Goal: Transaction & Acquisition: Purchase product/service

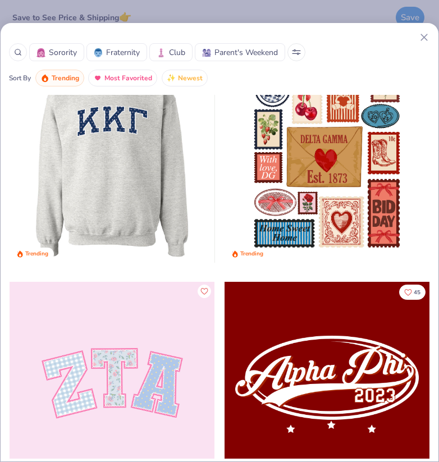
scroll to position [42, 0]
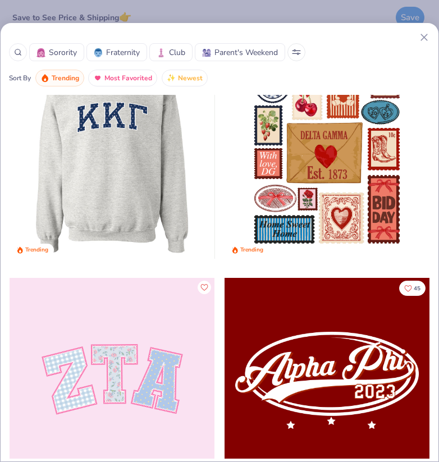
click at [137, 378] on div at bounding box center [112, 381] width 205 height 206
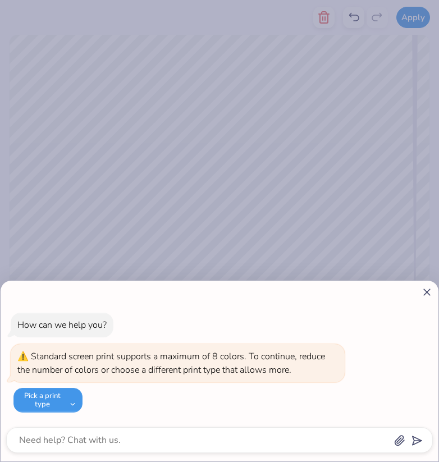
click at [50, 390] on button "Pick a print type" at bounding box center [47, 400] width 69 height 25
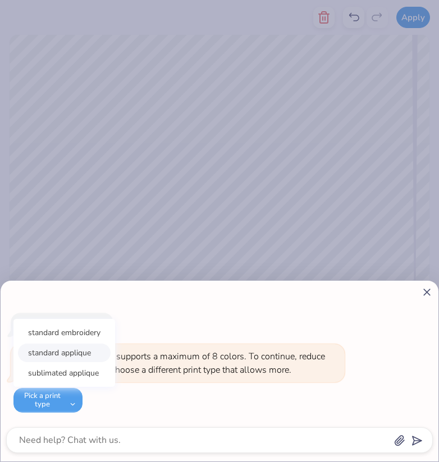
click at [79, 362] on button "standard applique" at bounding box center [64, 353] width 93 height 19
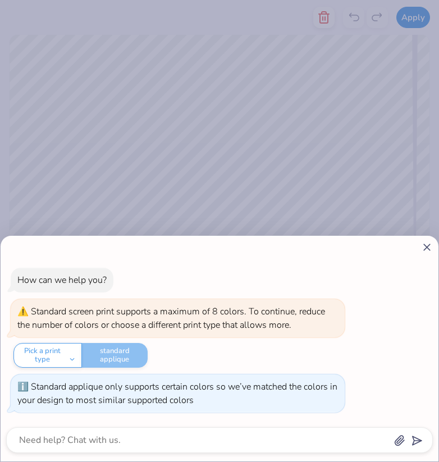
click at [427, 247] on line at bounding box center [427, 247] width 6 height 6
type textarea "x"
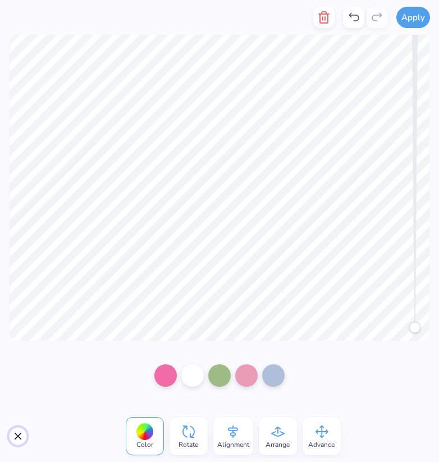
click at [19, 431] on button "Close" at bounding box center [18, 437] width 18 height 18
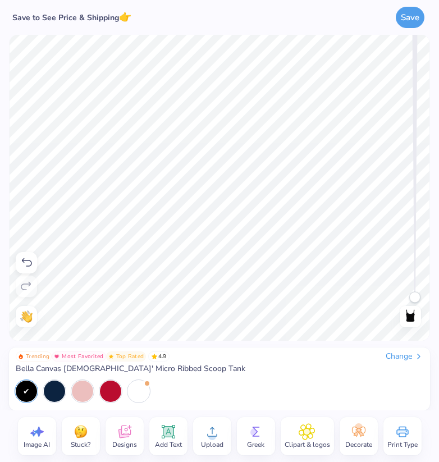
click at [388, 352] on div "Change" at bounding box center [405, 357] width 38 height 10
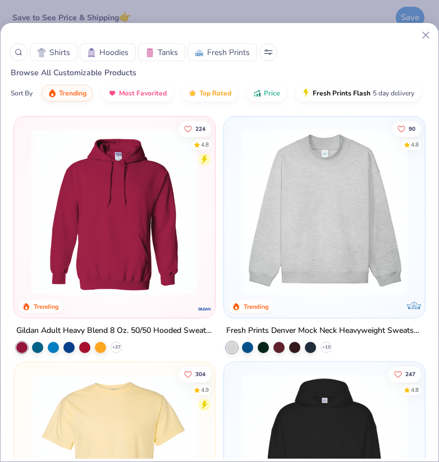
click at [256, 12] on div "Shirts Hoodies Tanks Fresh Prints Browse All Customizable Products Sort By Tren…" at bounding box center [219, 231] width 439 height 462
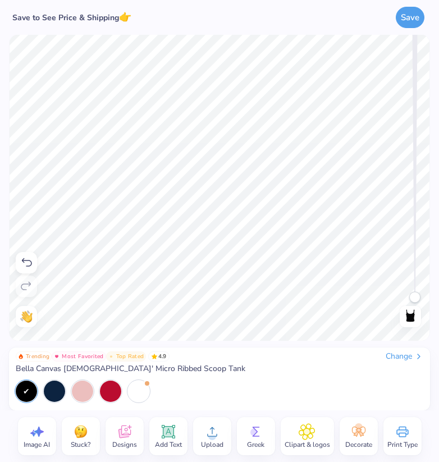
click at [32, 262] on icon at bounding box center [26, 262] width 13 height 13
click at [26, 261] on icon at bounding box center [26, 262] width 13 height 13
click at [116, 434] on icon at bounding box center [124, 432] width 17 height 17
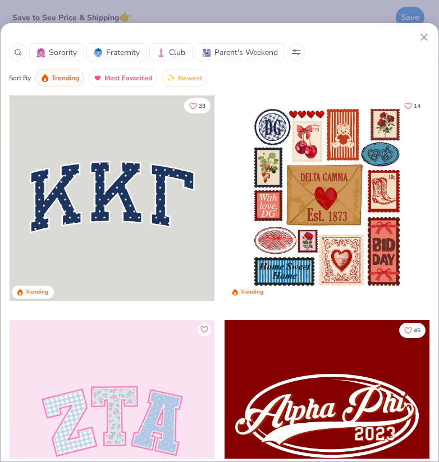
click at [188, 6] on div "Sorority Fraternity Club Parent's Weekend Sort By Trending Most Favorited Newes…" at bounding box center [219, 231] width 439 height 462
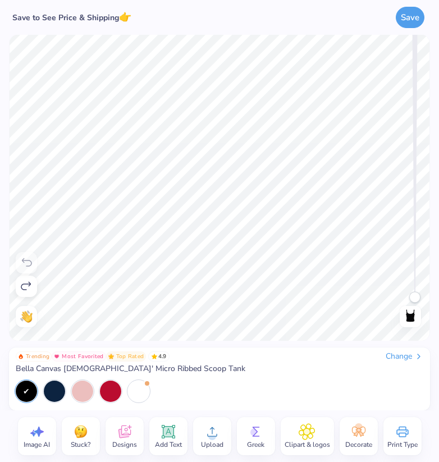
click at [160, 425] on icon at bounding box center [168, 432] width 17 height 17
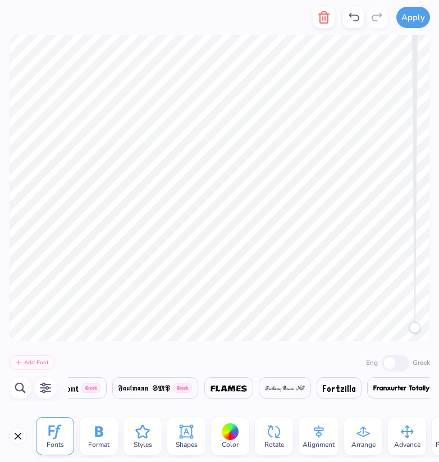
scroll to position [0, 19534]
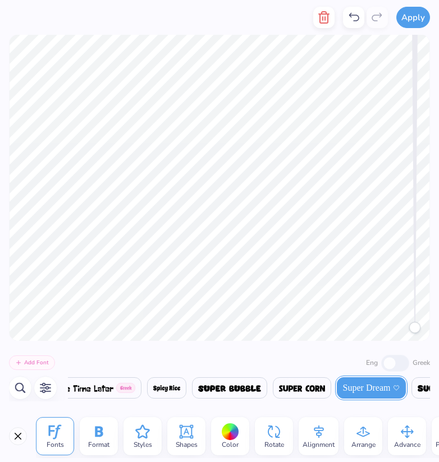
type textarea "FTFO"
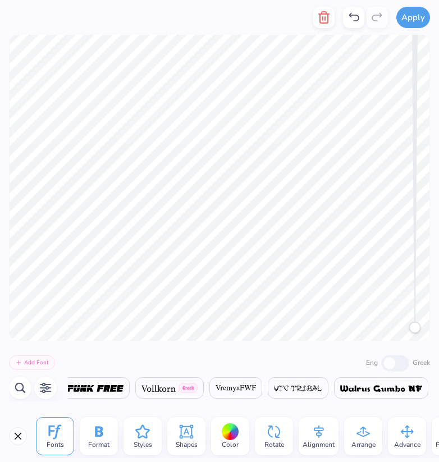
scroll to position [0, 21771]
click at [121, 390] on img at bounding box center [90, 388] width 83 height 7
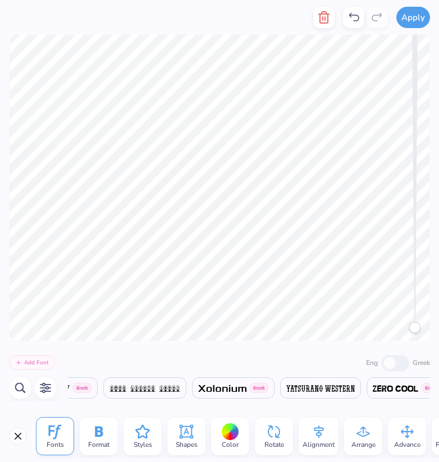
scroll to position [0, 22296]
click at [231, 392] on span at bounding box center [207, 387] width 48 height 13
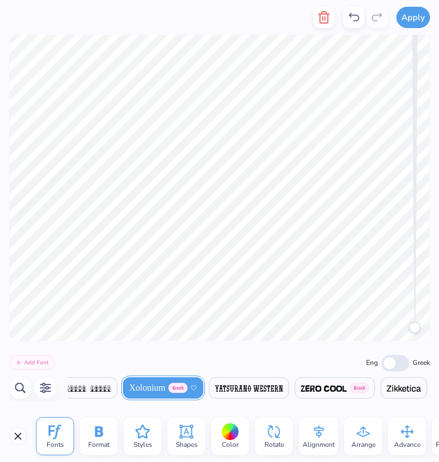
scroll to position [0, 22399]
click at [247, 392] on img at bounding box center [249, 388] width 68 height 7
click at [411, 389] on img at bounding box center [404, 388] width 34 height 7
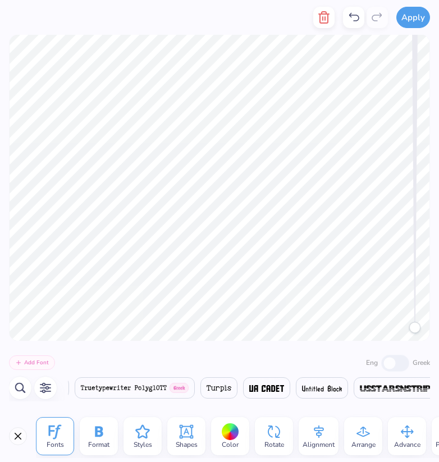
scroll to position [0, 21282]
click at [285, 390] on img at bounding box center [268, 388] width 35 height 7
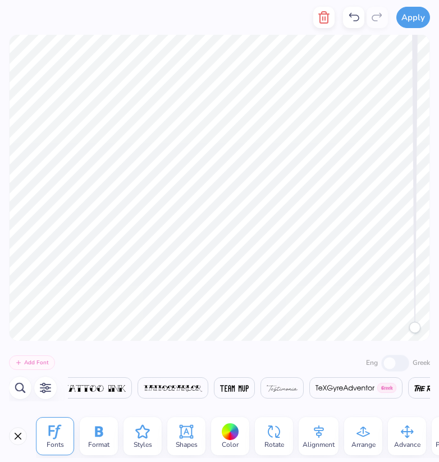
scroll to position [0, 20362]
click at [272, 387] on img at bounding box center [258, 388] width 29 height 7
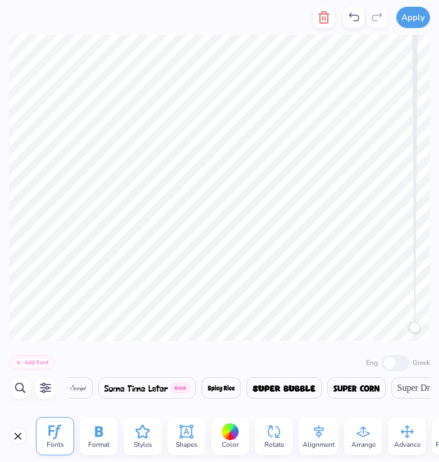
scroll to position [0, 19480]
click at [378, 390] on img at bounding box center [356, 388] width 46 height 7
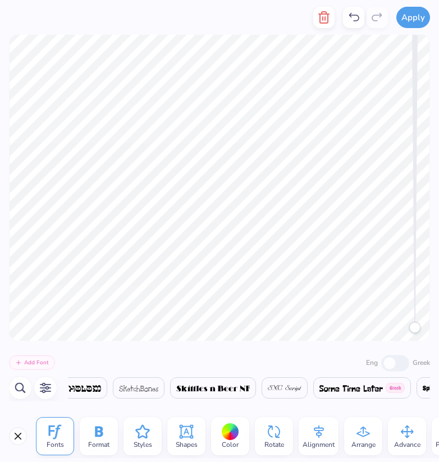
scroll to position [0, 19457]
